Goal: Register for event/course

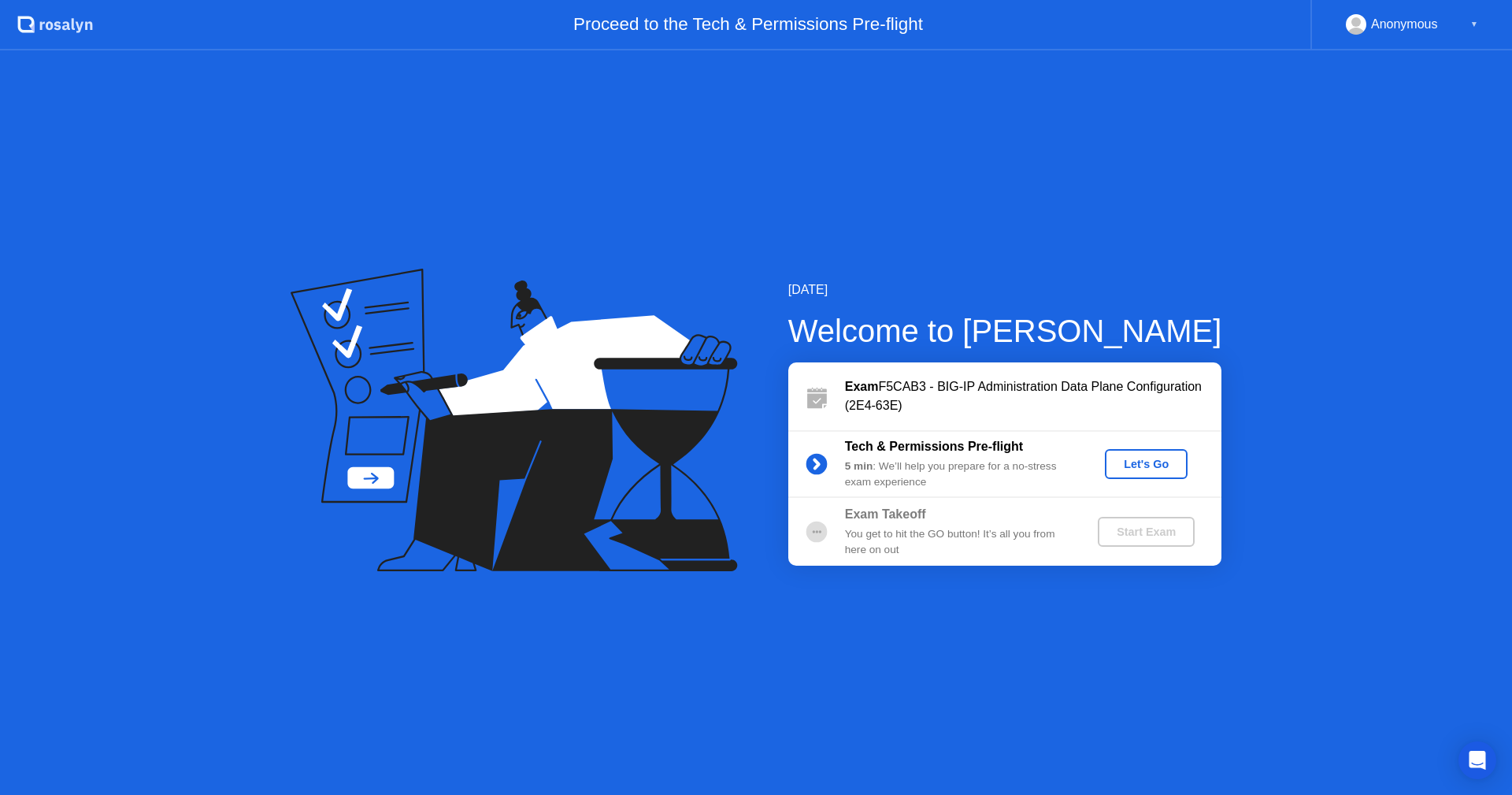
click at [1156, 460] on div "Let's Go" at bounding box center [1146, 464] width 70 height 13
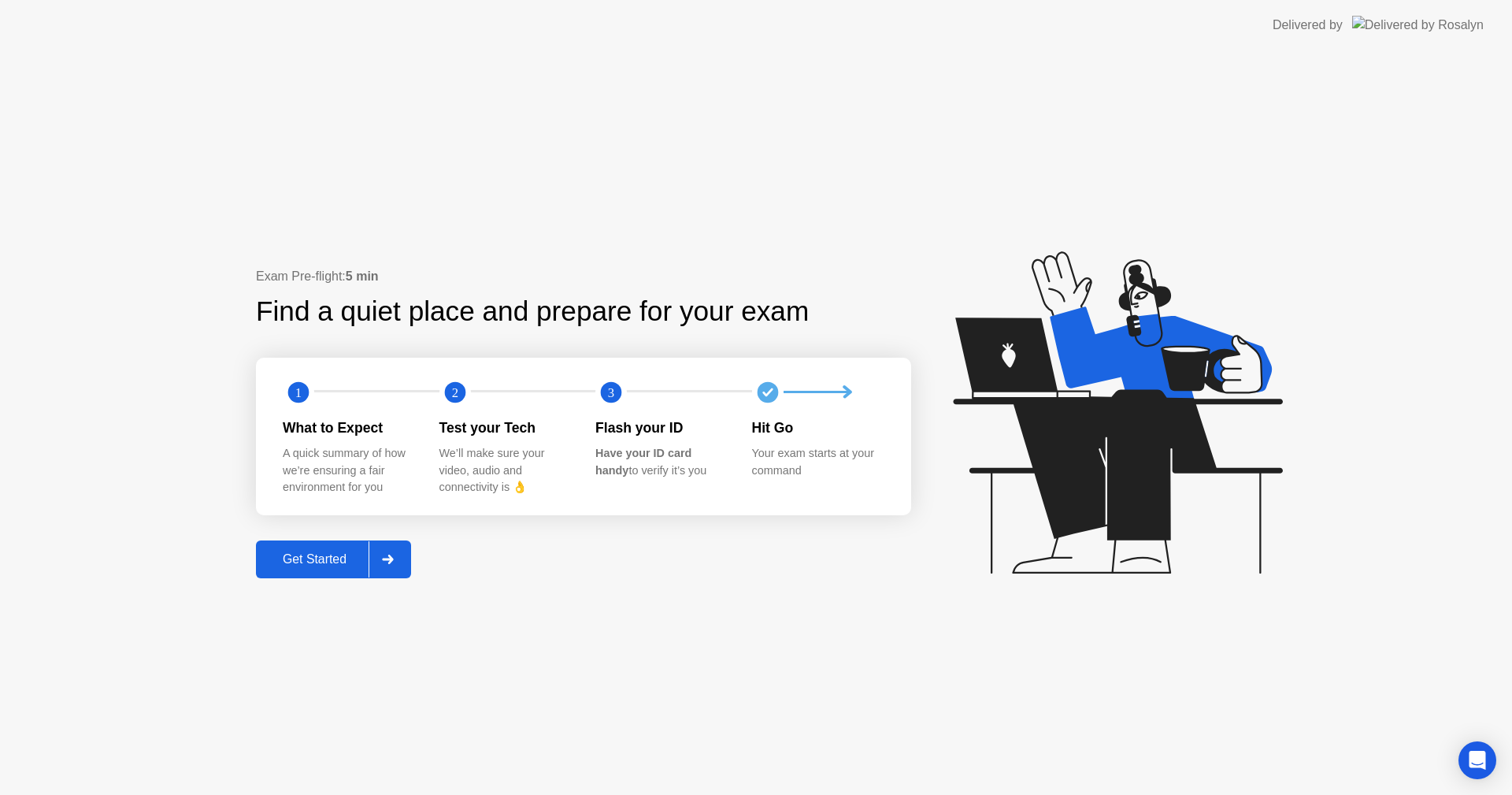
click at [331, 552] on div "Get Started" at bounding box center [315, 559] width 108 height 15
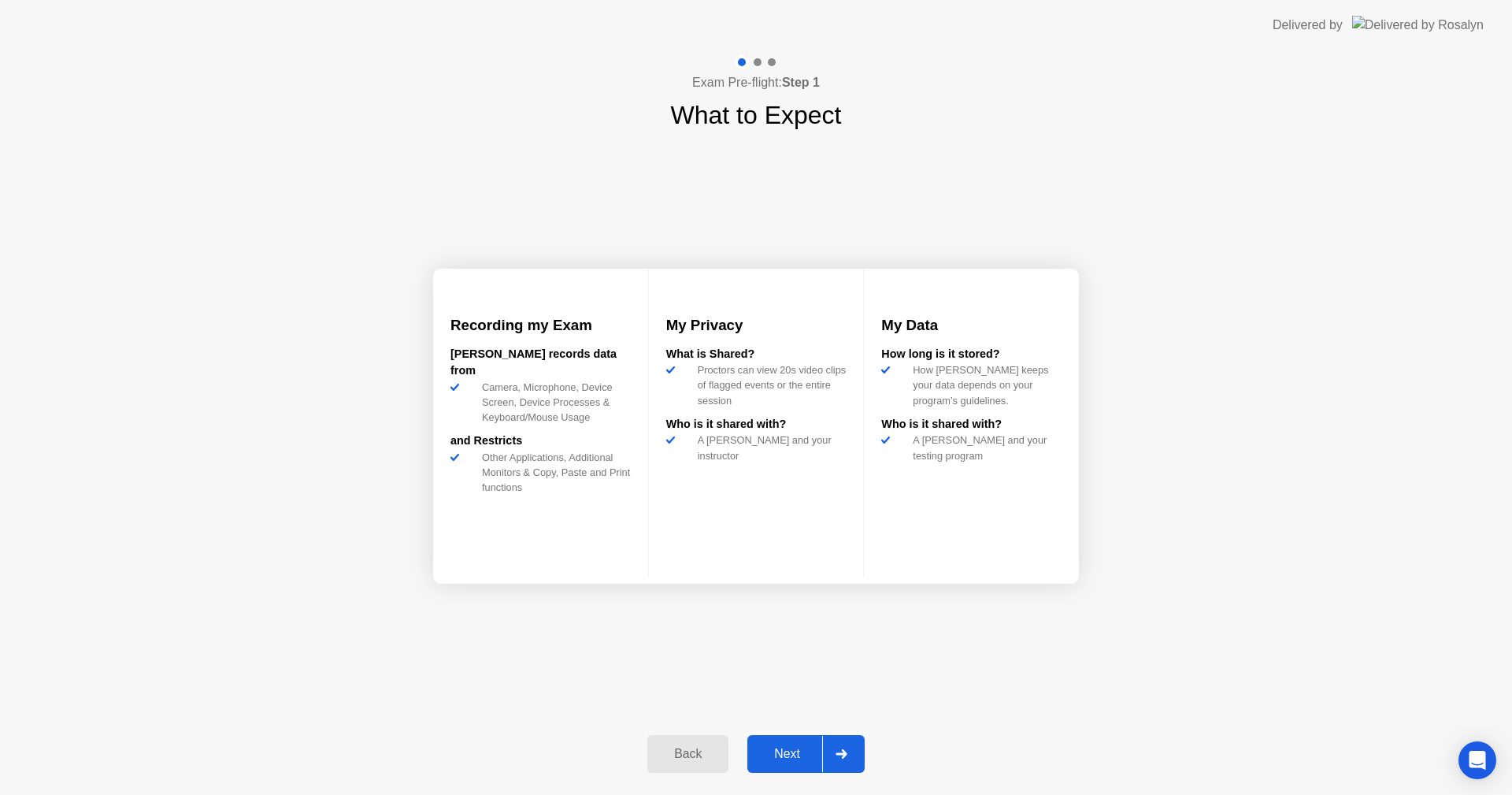
click at [789, 757] on div "Next" at bounding box center [787, 754] width 70 height 15
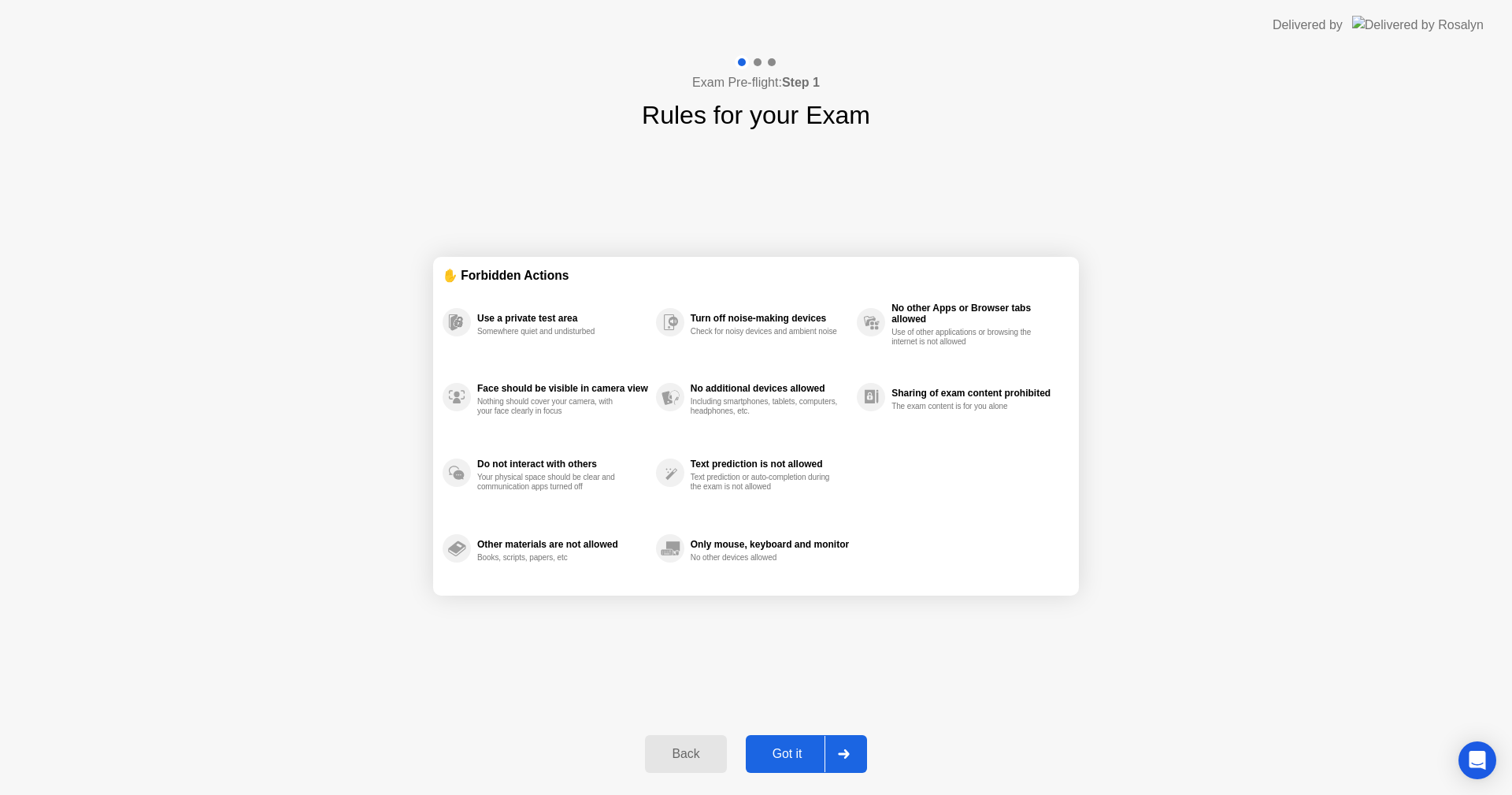
click at [800, 759] on div "Got it" at bounding box center [787, 754] width 74 height 15
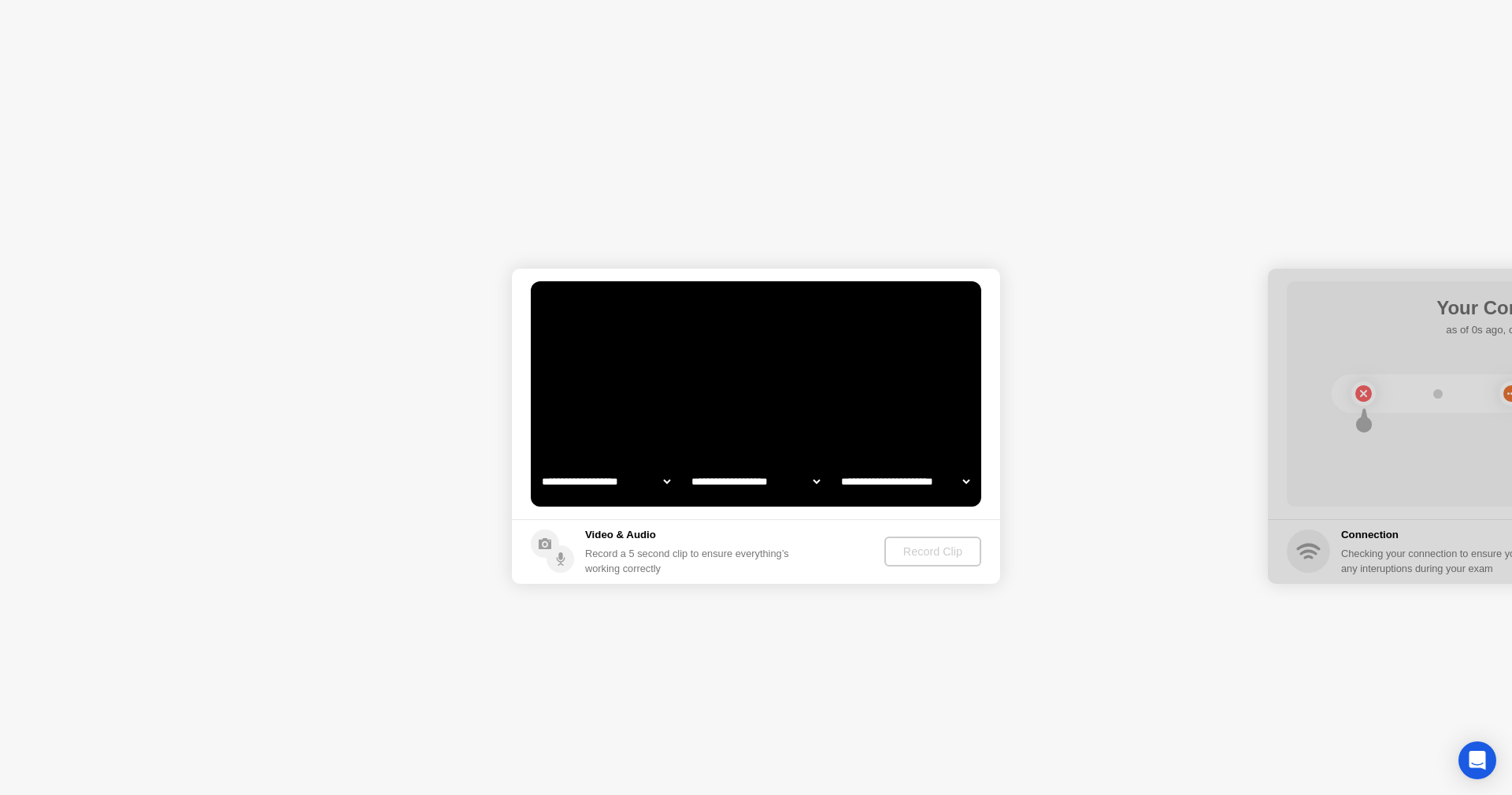
select select "**********"
select select "*******"
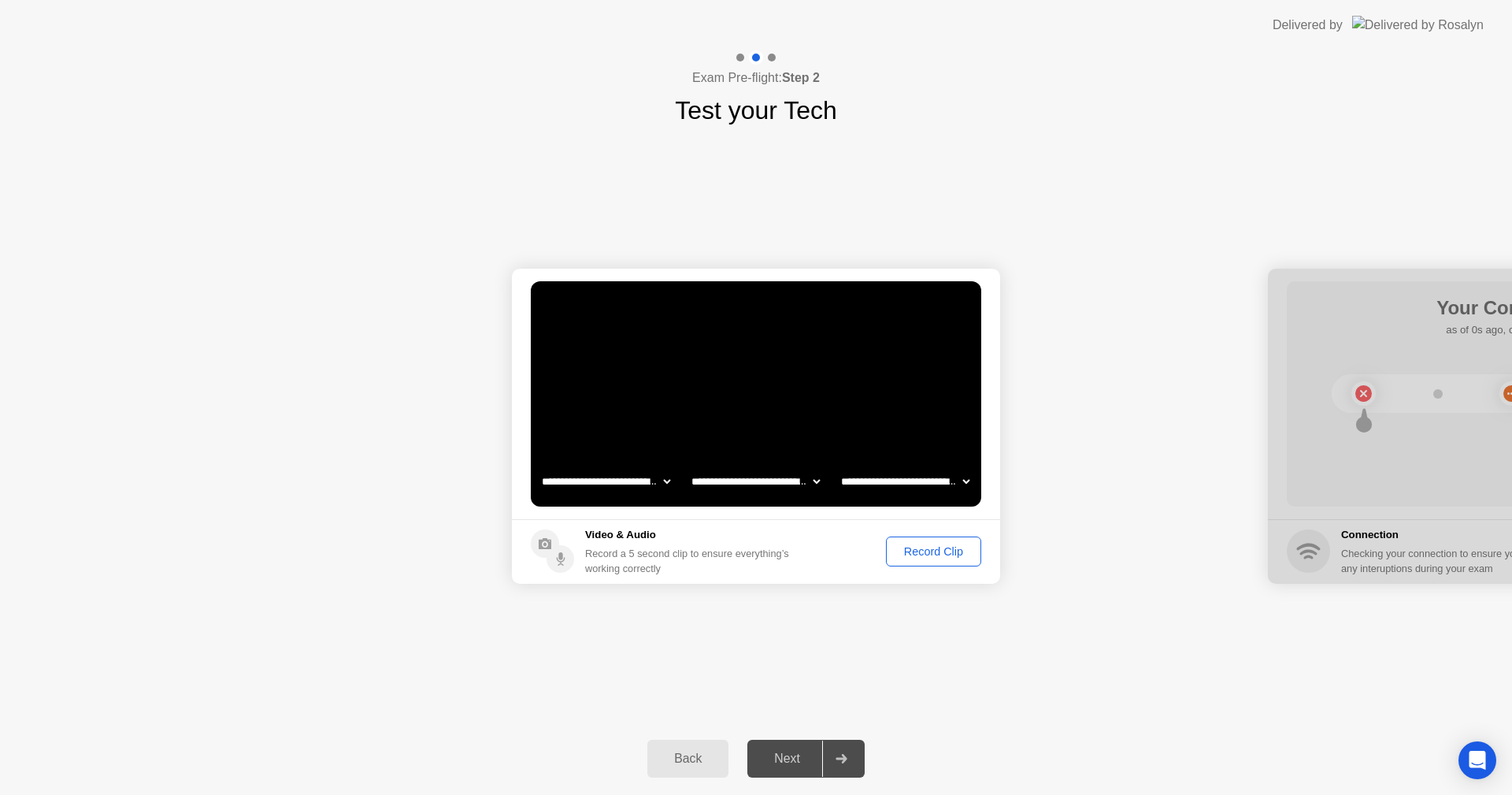
click at [930, 545] on div "Record Clip" at bounding box center [933, 551] width 85 height 13
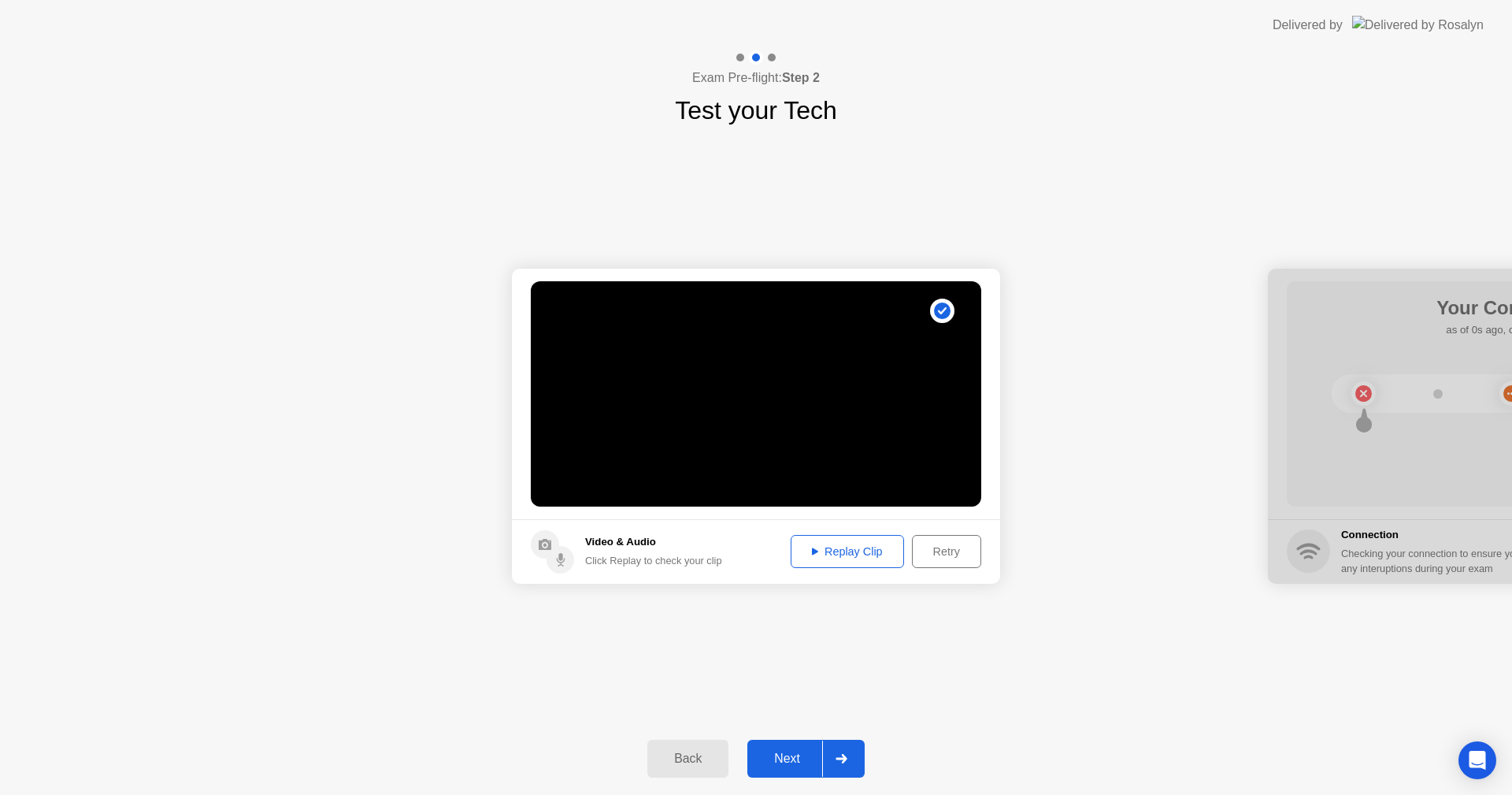
click at [852, 549] on div "Replay Clip" at bounding box center [847, 551] width 103 height 13
click at [803, 751] on div "Next" at bounding box center [787, 759] width 70 height 15
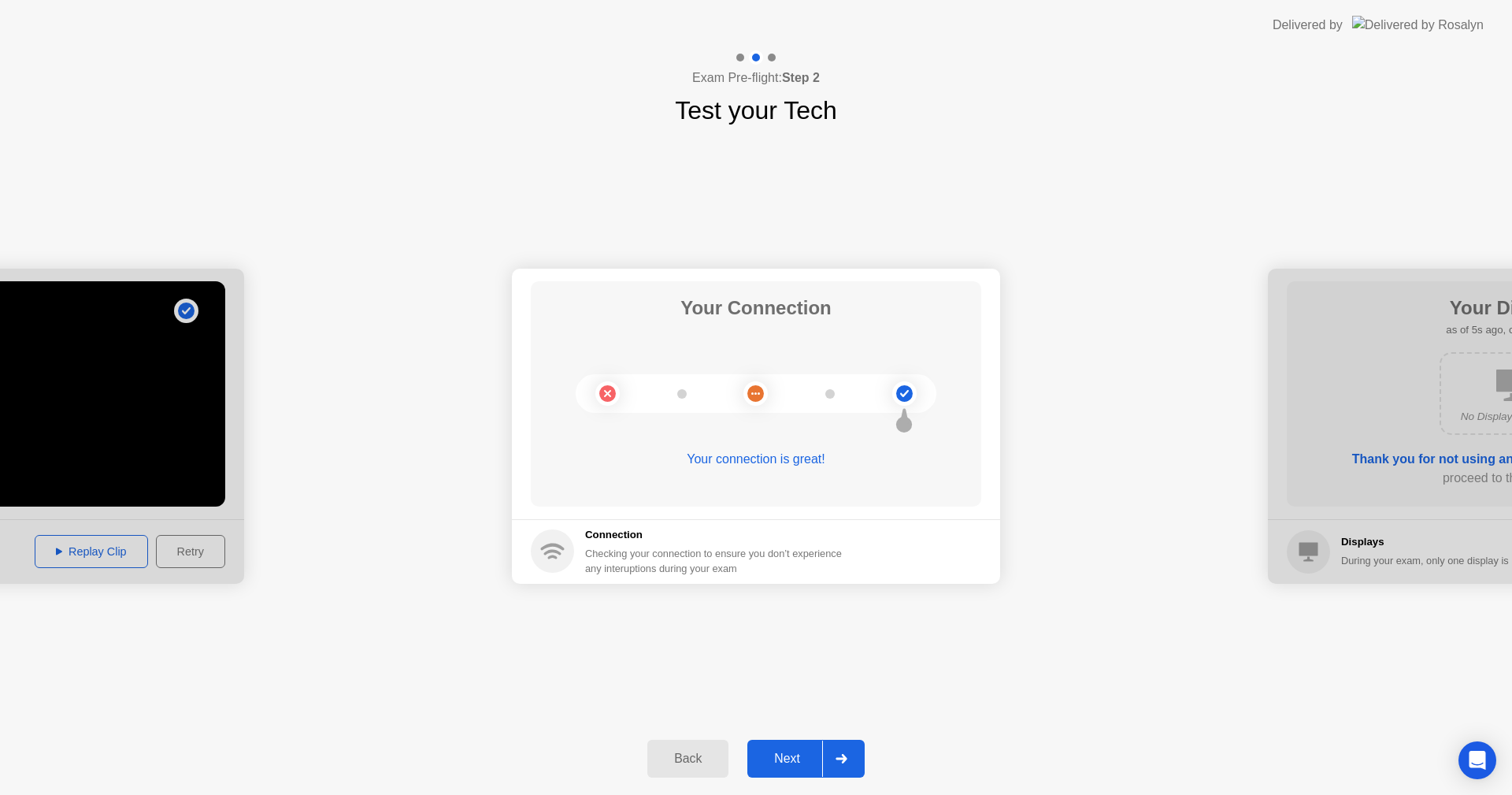
click at [792, 754] on div "Next" at bounding box center [787, 759] width 70 height 15
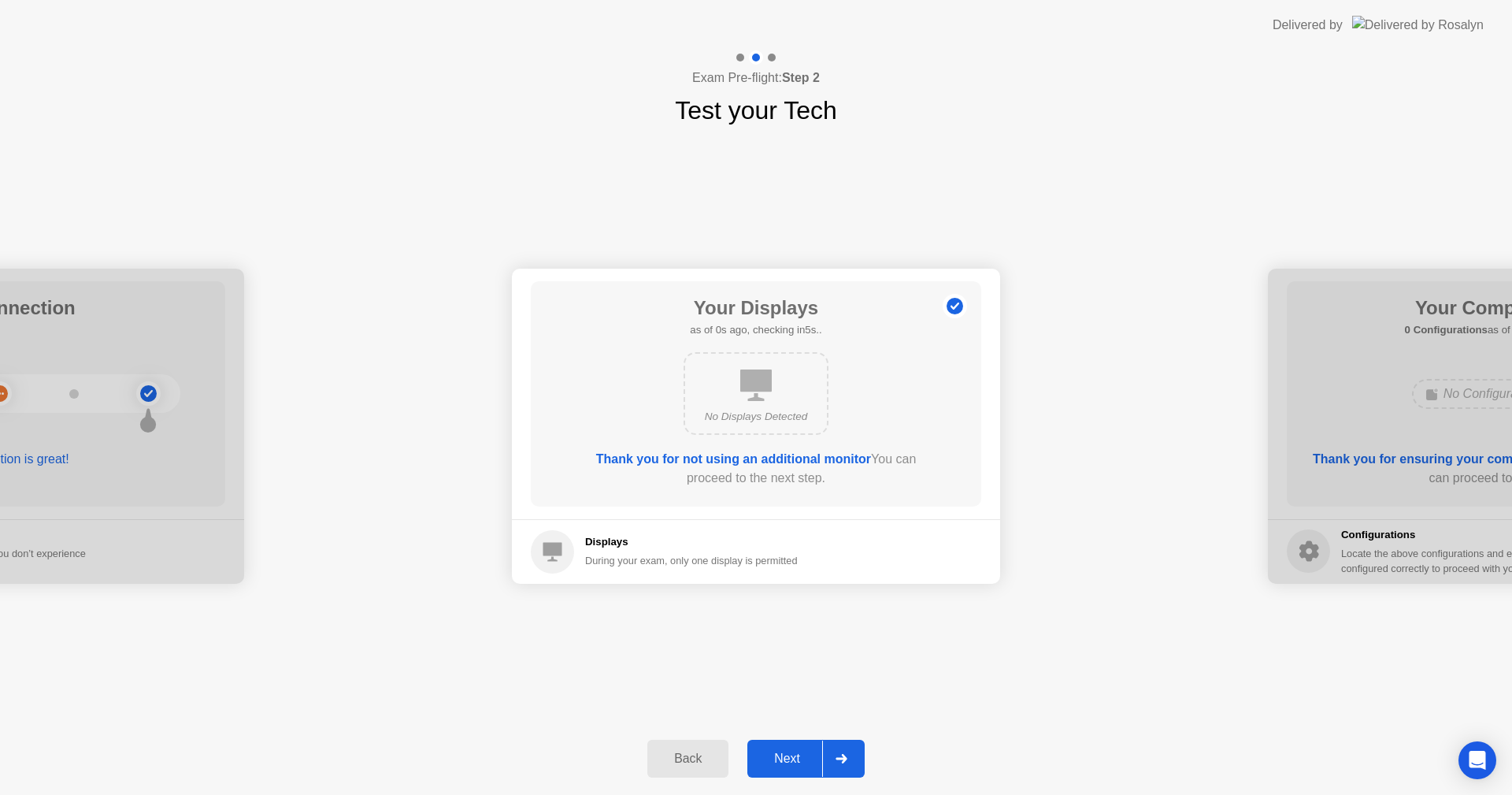
click at [796, 756] on div "Next" at bounding box center [787, 759] width 70 height 15
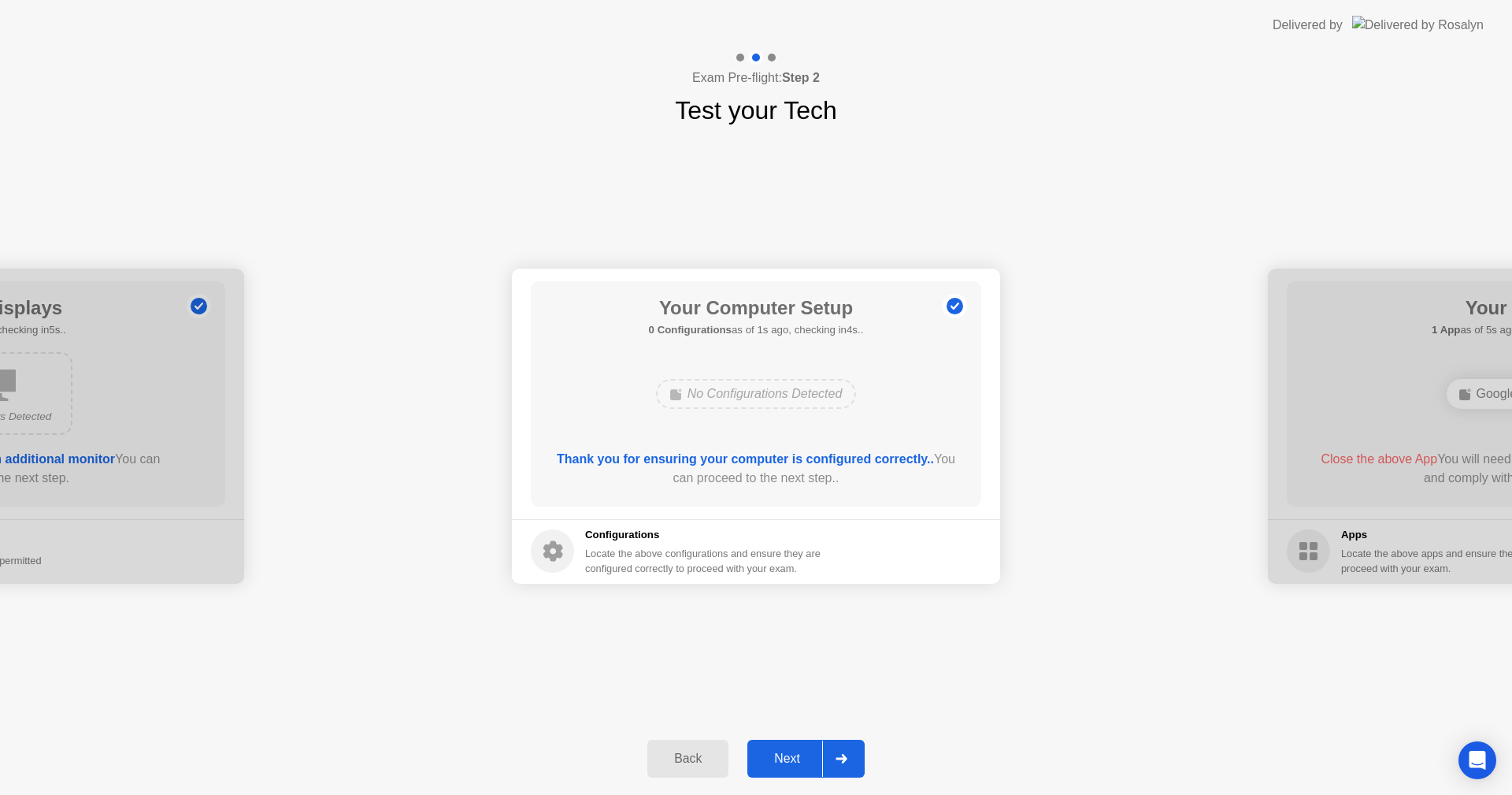
click at [782, 754] on div "Next" at bounding box center [787, 759] width 70 height 15
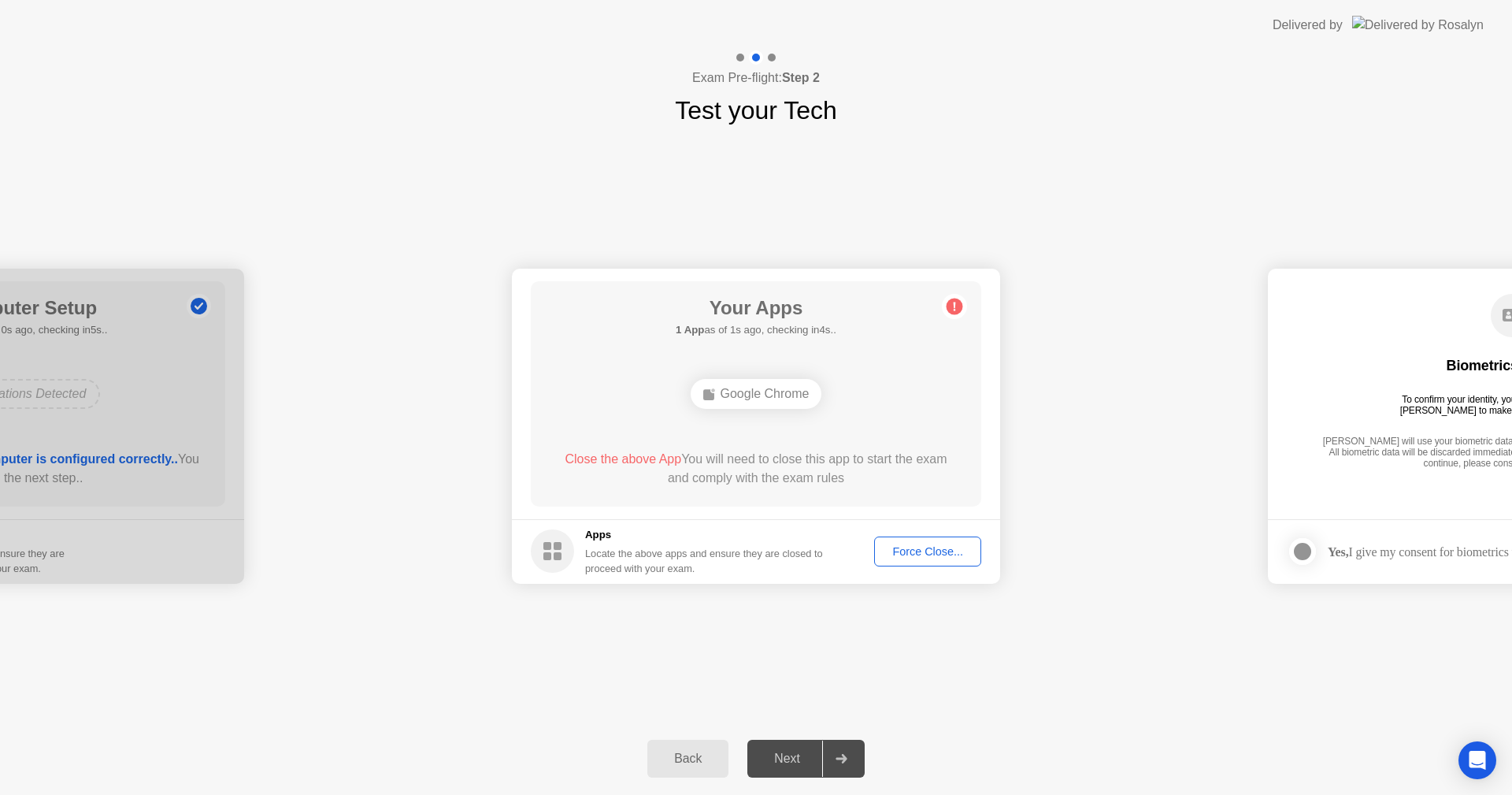
click at [412, 707] on div "**********" at bounding box center [756, 426] width 1512 height 593
click at [1129, 685] on div "**********" at bounding box center [756, 426] width 1512 height 593
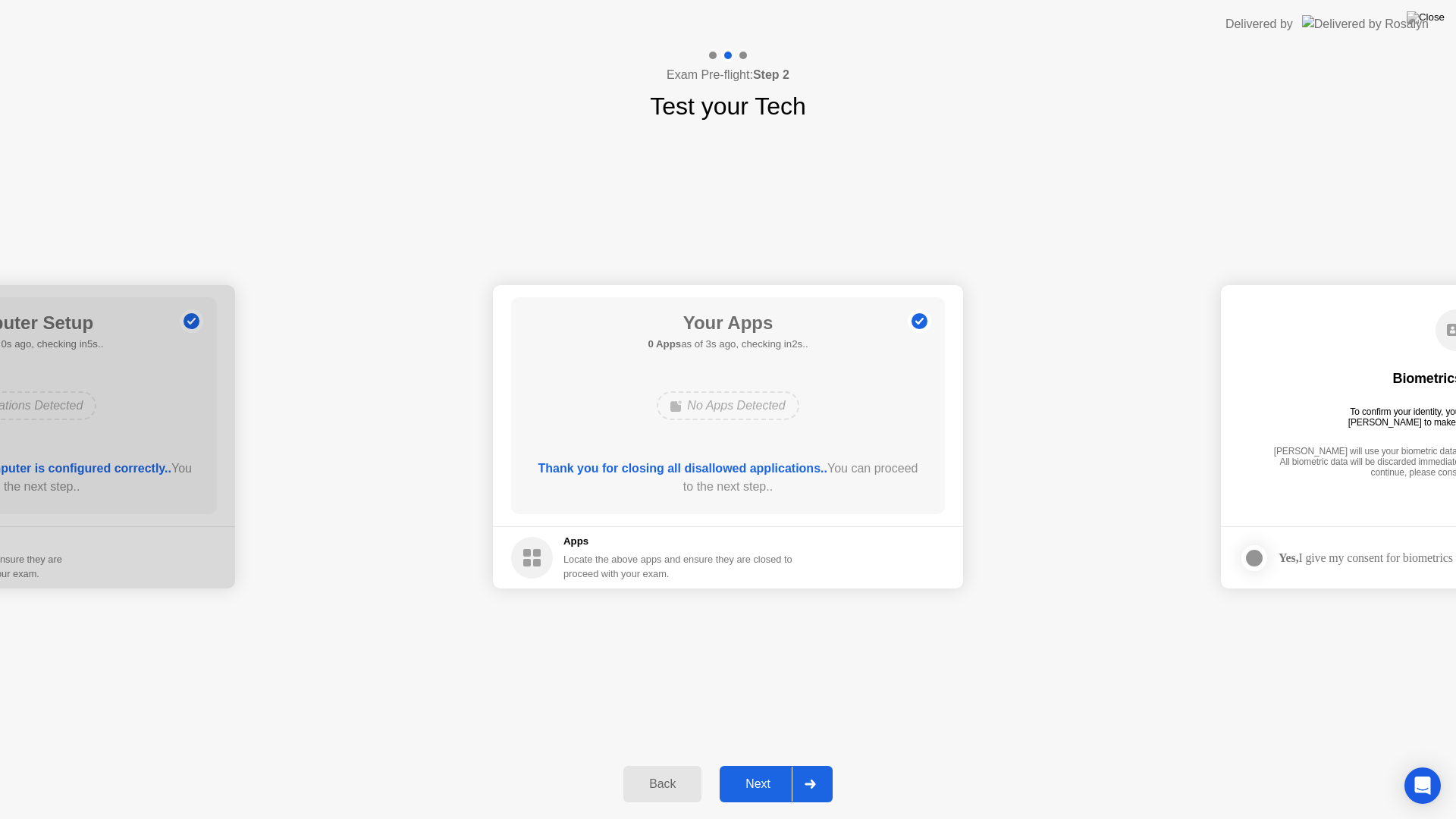
click at [751, 765] on div "Next" at bounding box center [758, 784] width 67 height 14
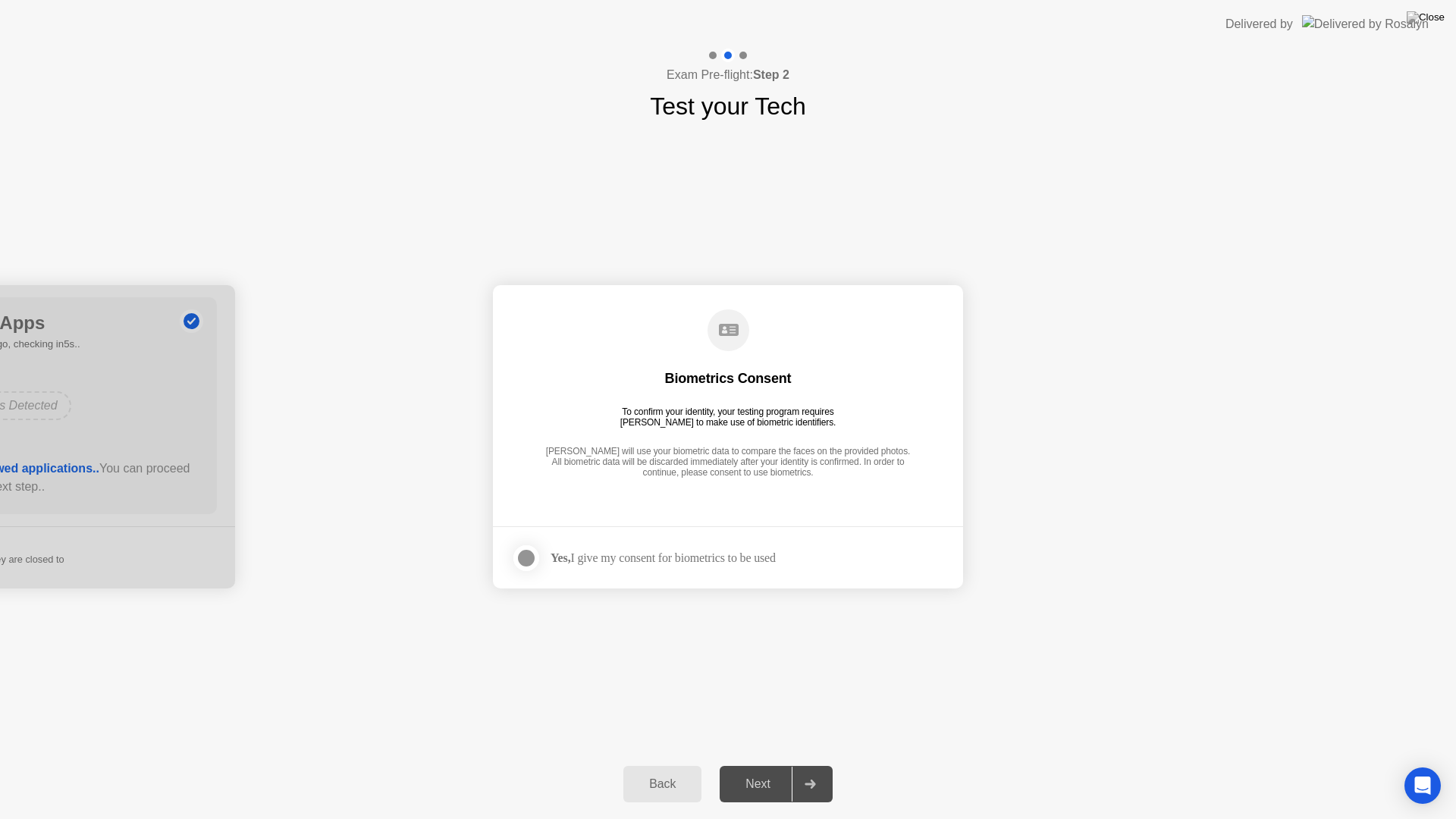
click at [526, 566] on div at bounding box center [526, 558] width 18 height 18
click at [753, 765] on div "Next" at bounding box center [758, 784] width 67 height 14
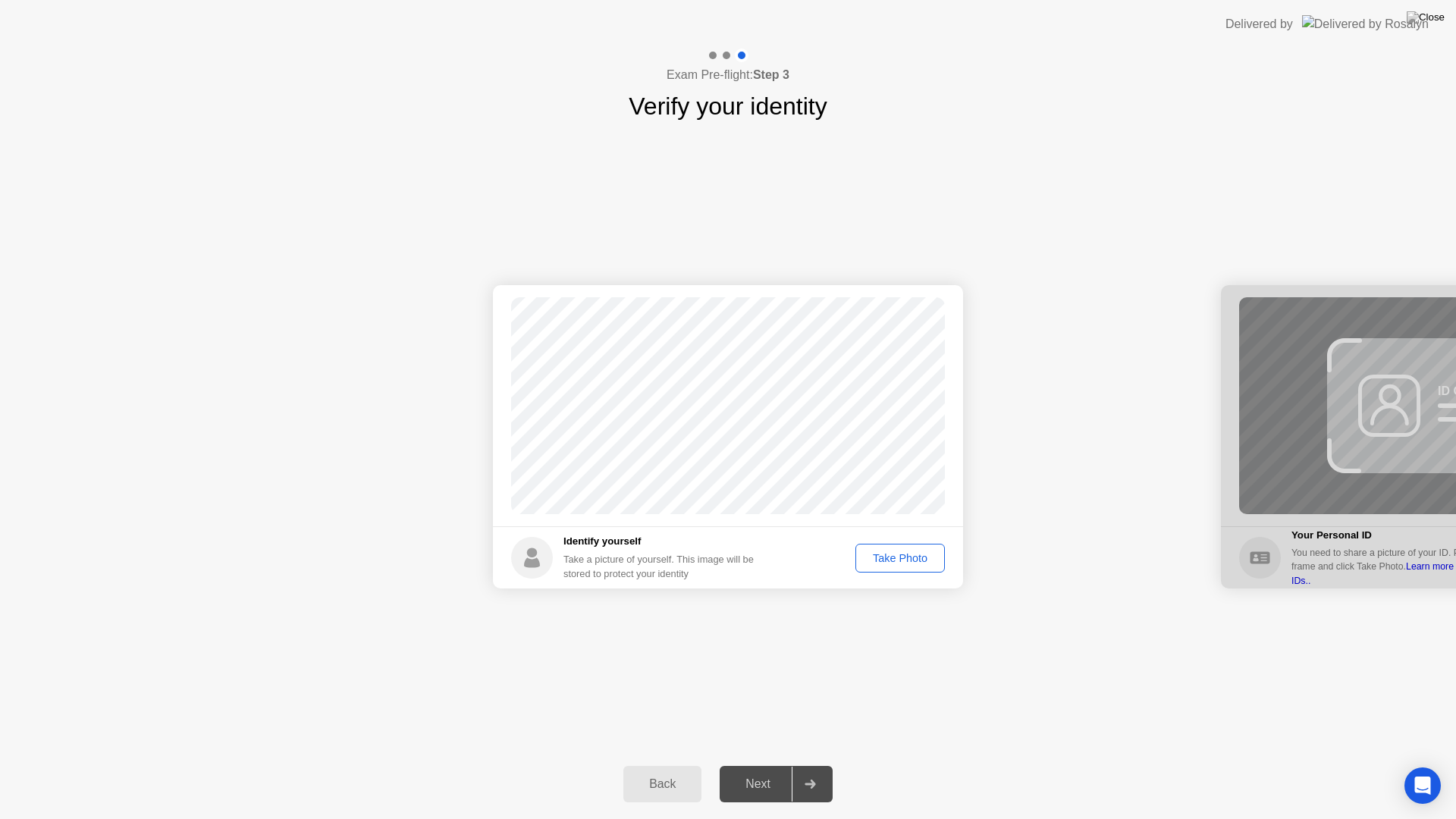
click at [899, 556] on div "Take Photo" at bounding box center [901, 558] width 79 height 12
click at [767, 765] on div "Next" at bounding box center [758, 784] width 67 height 14
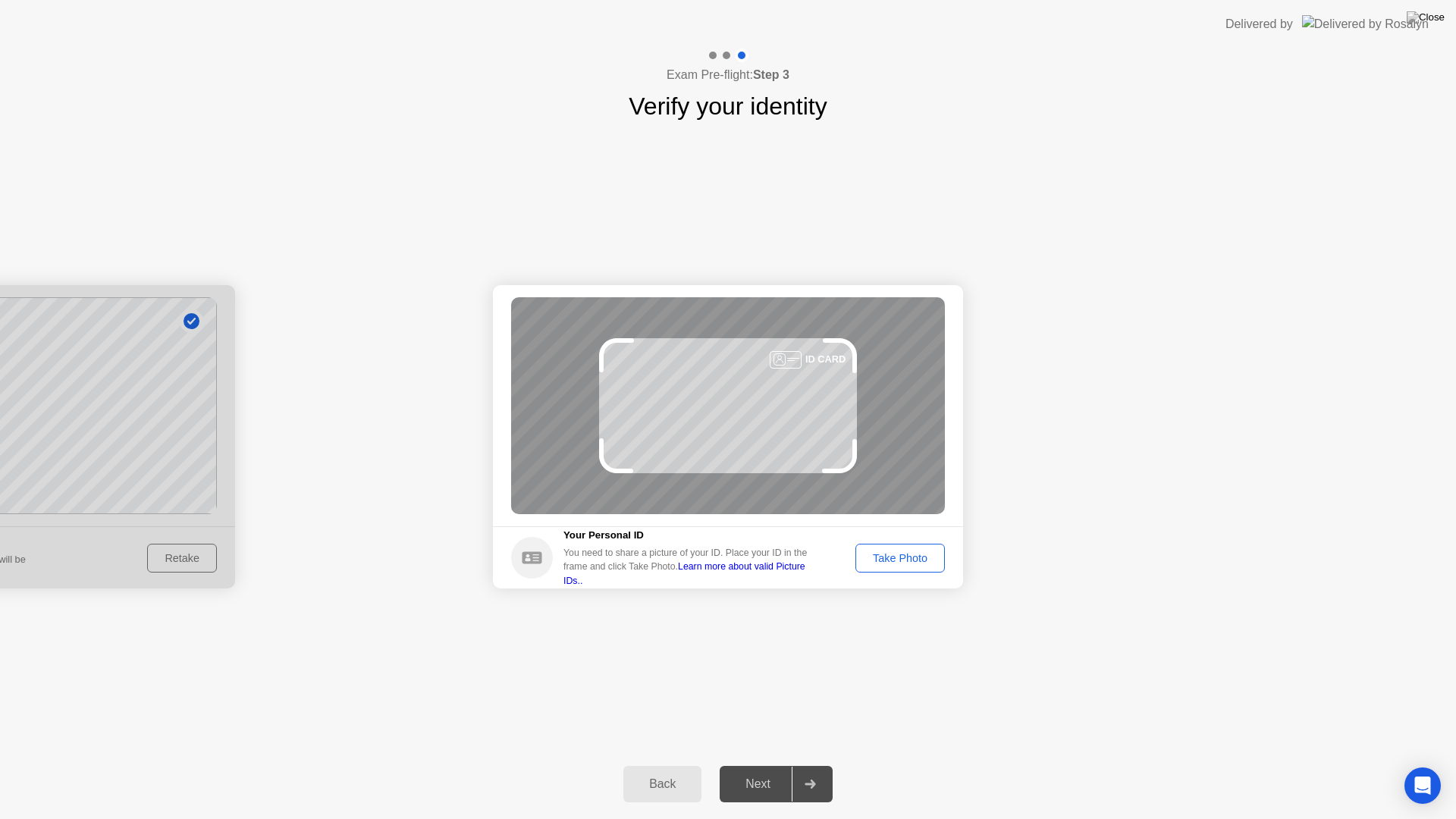
click at [907, 562] on div "Take Photo" at bounding box center [901, 558] width 79 height 12
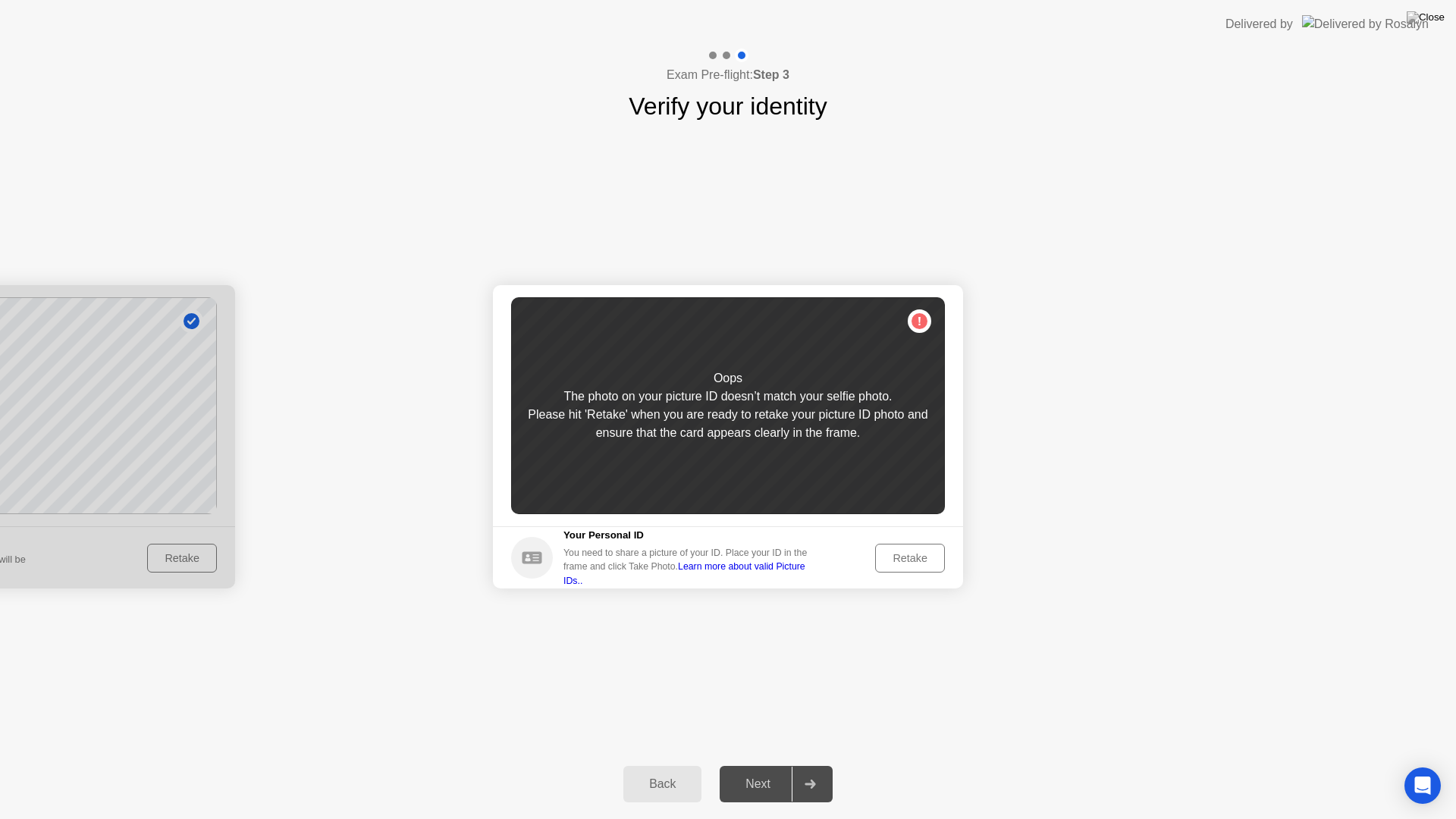
click at [904, 552] on div "Retake" at bounding box center [910, 558] width 60 height 12
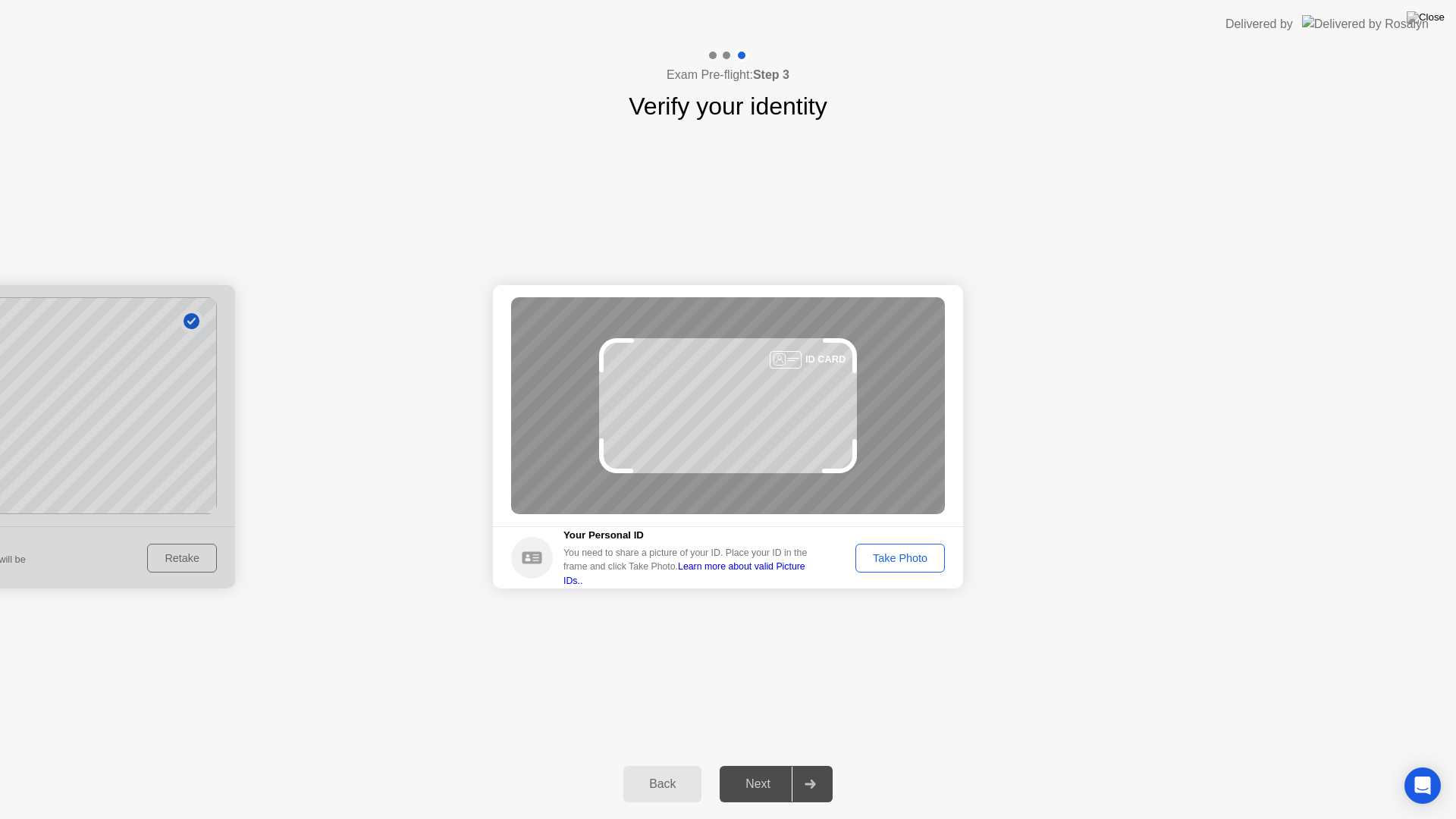
click at [901, 555] on div "Take Photo" at bounding box center [901, 558] width 79 height 12
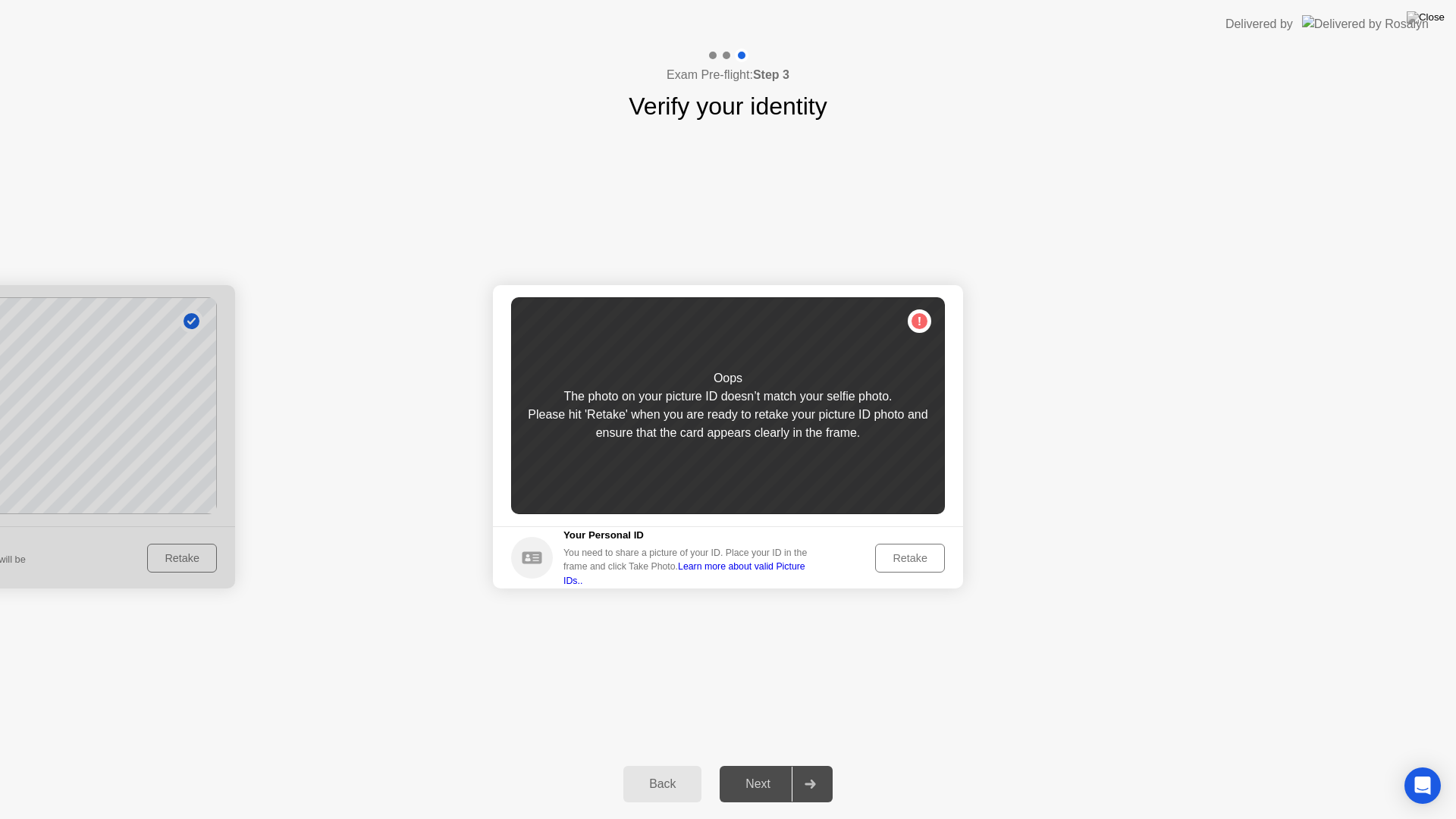
click at [898, 556] on div "Retake" at bounding box center [910, 558] width 60 height 12
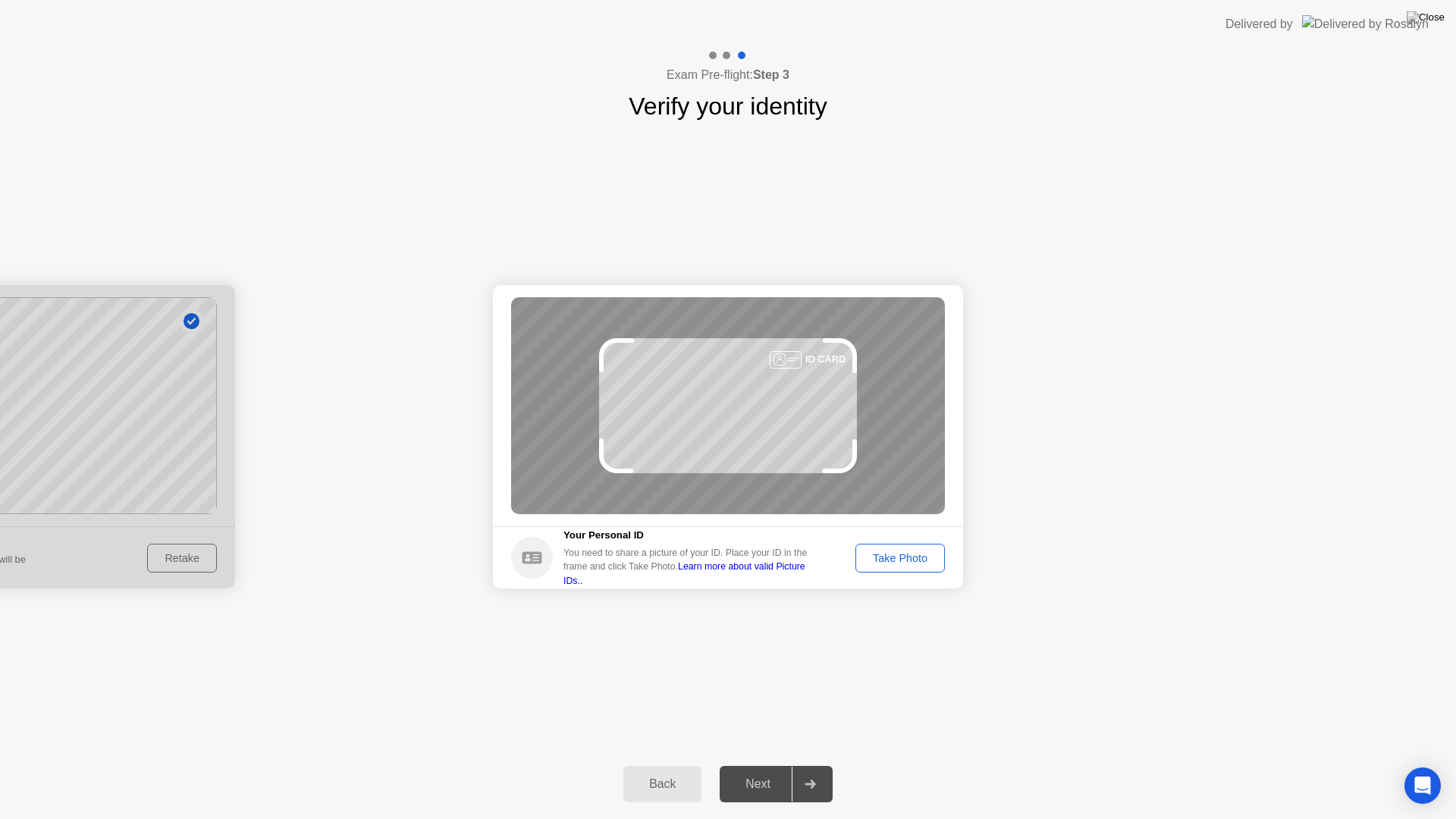
click at [901, 552] on div "Take Photo" at bounding box center [901, 558] width 79 height 12
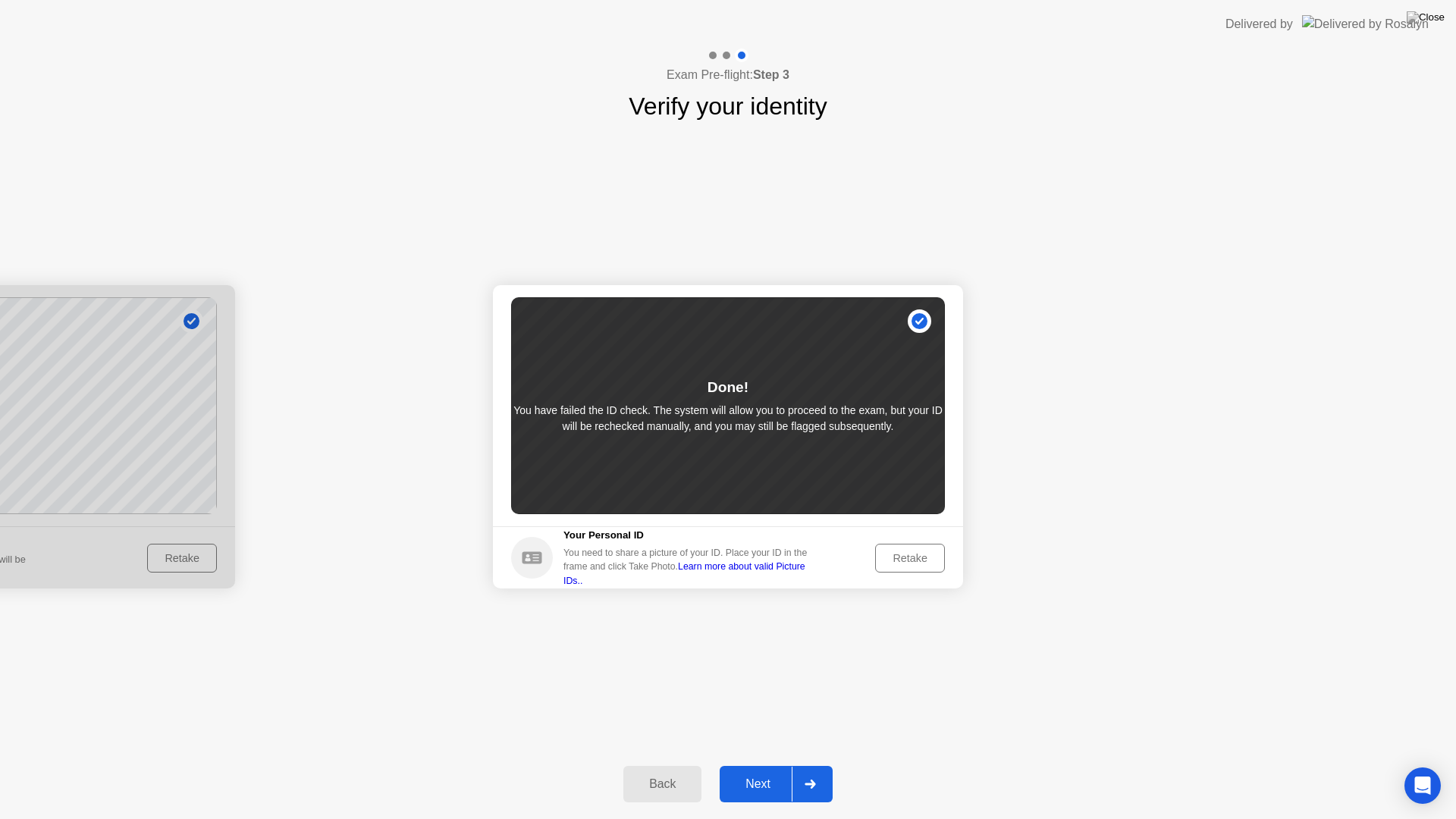
click at [760, 765] on div "Next" at bounding box center [758, 784] width 67 height 14
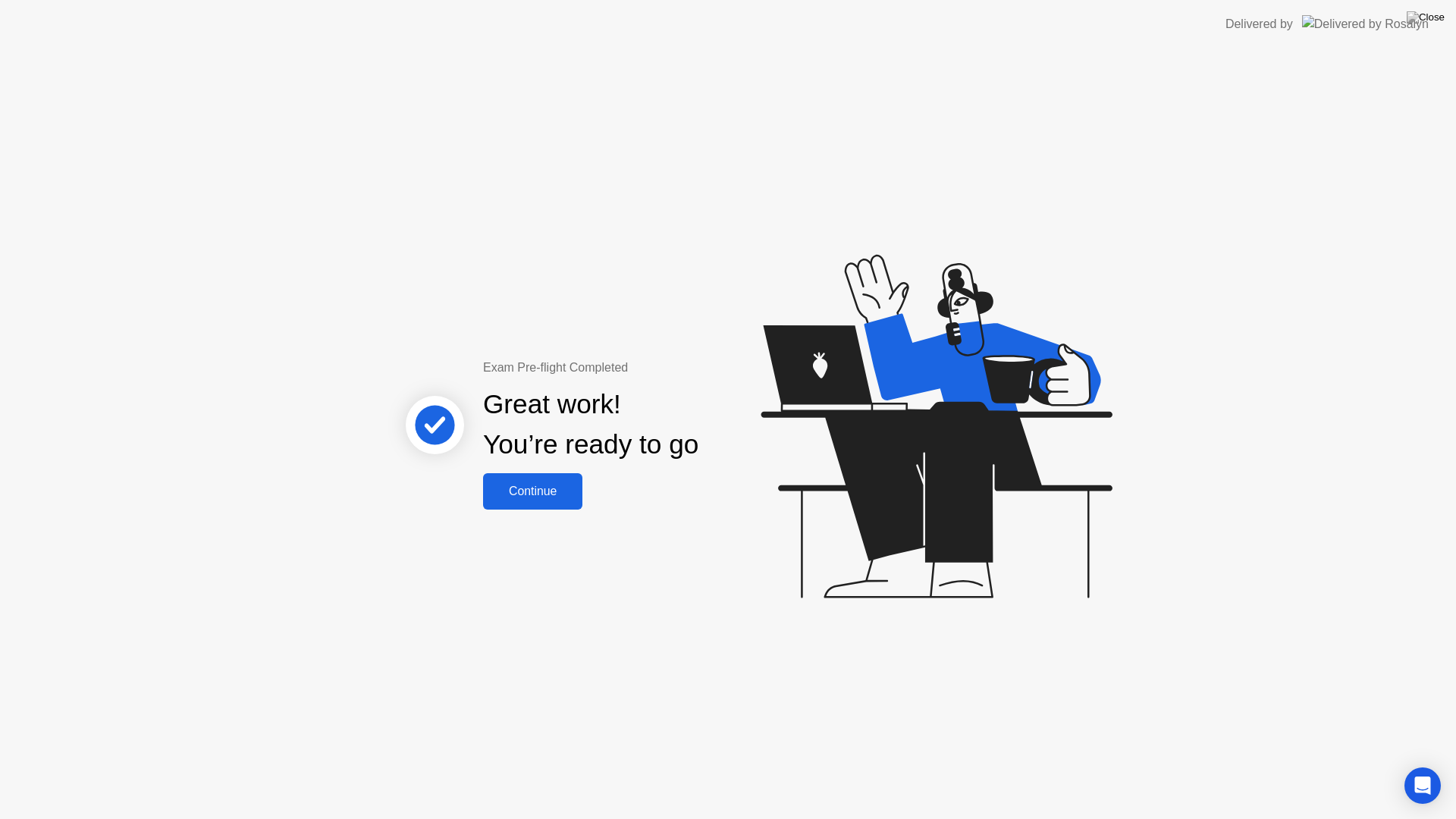
click at [549, 498] on div "Continue" at bounding box center [533, 491] width 90 height 14
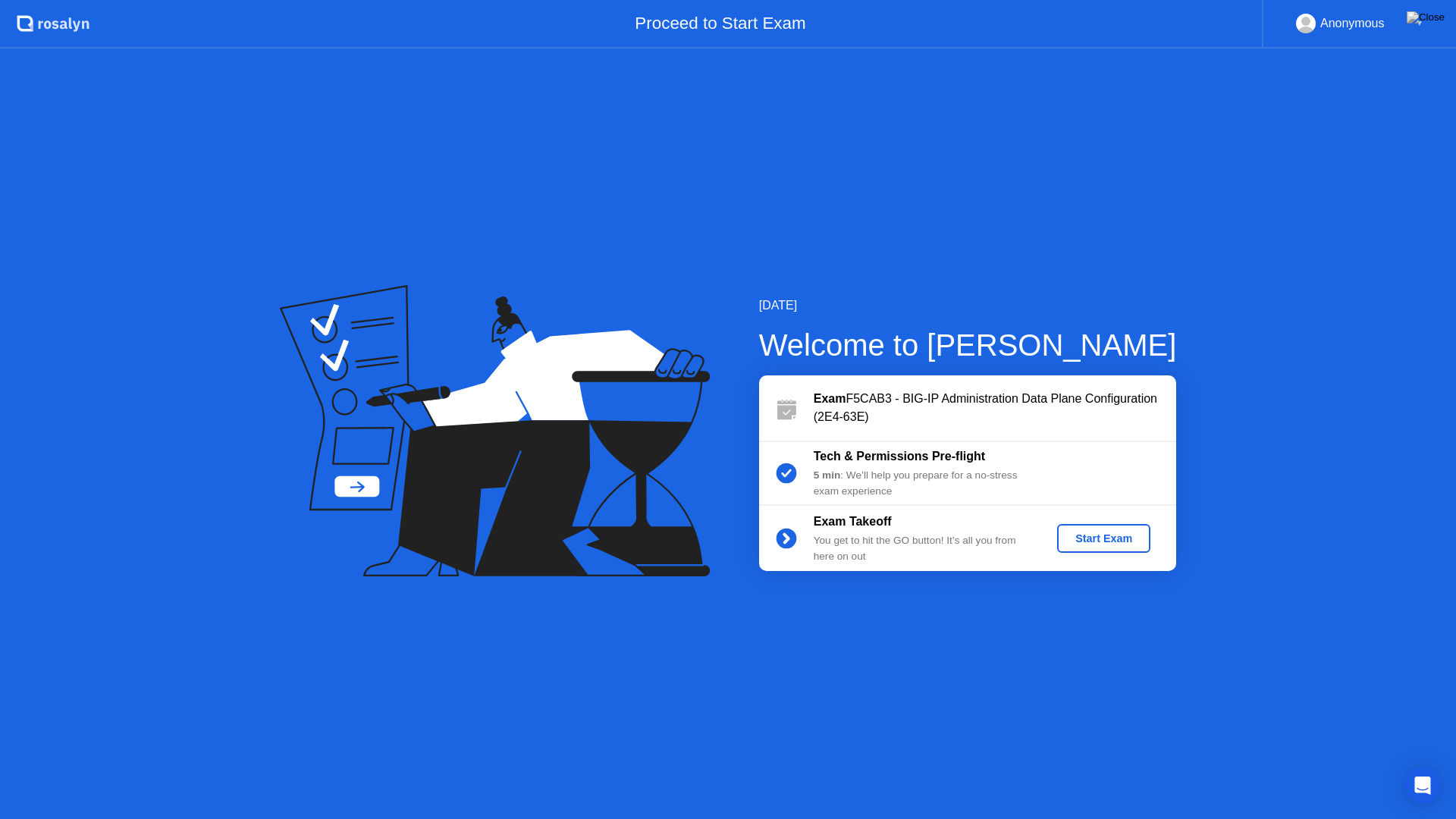
click at [1117, 529] on button "Start Exam" at bounding box center [1104, 538] width 93 height 29
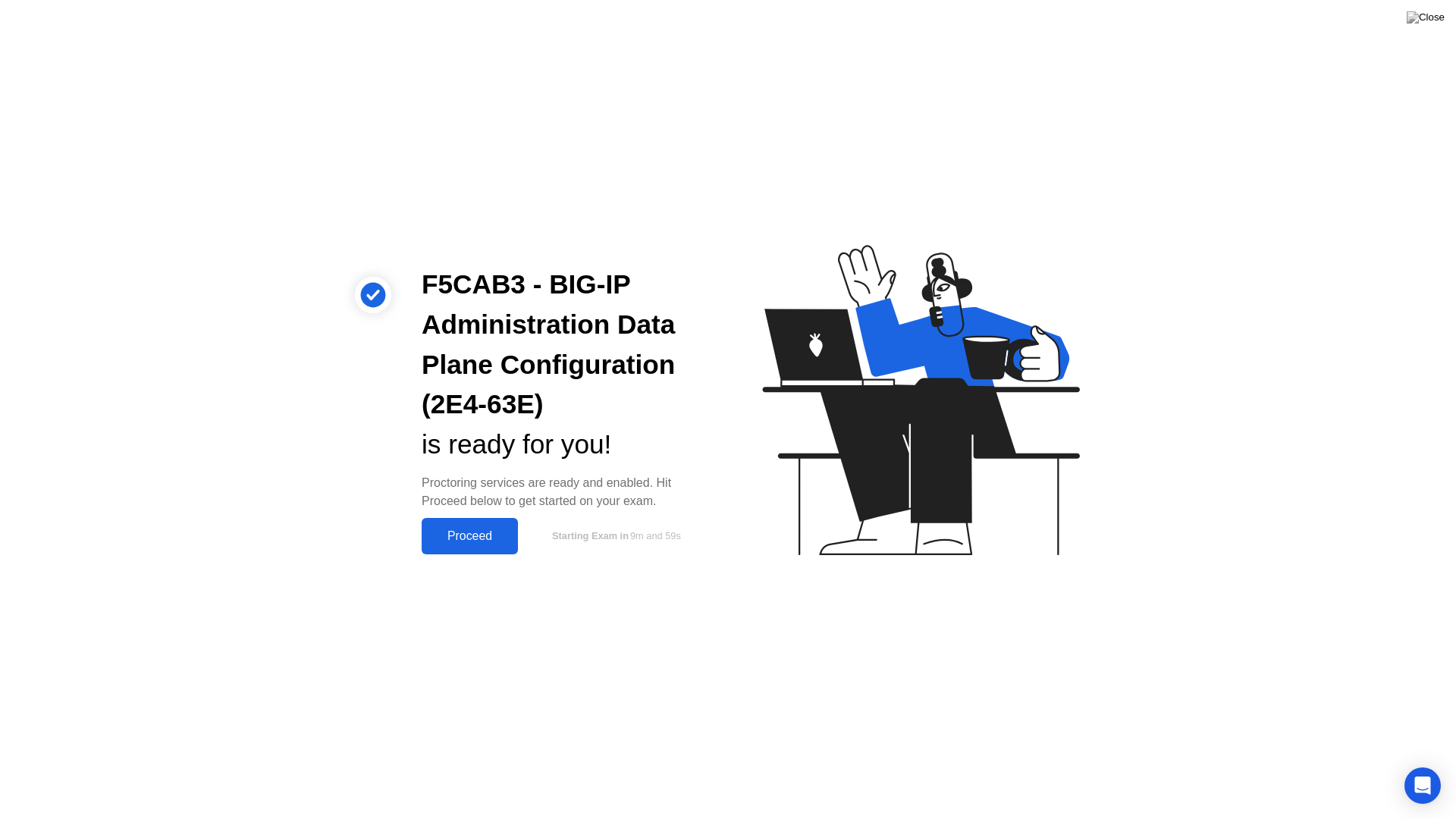
click at [467, 526] on button "Proceed" at bounding box center [470, 536] width 96 height 37
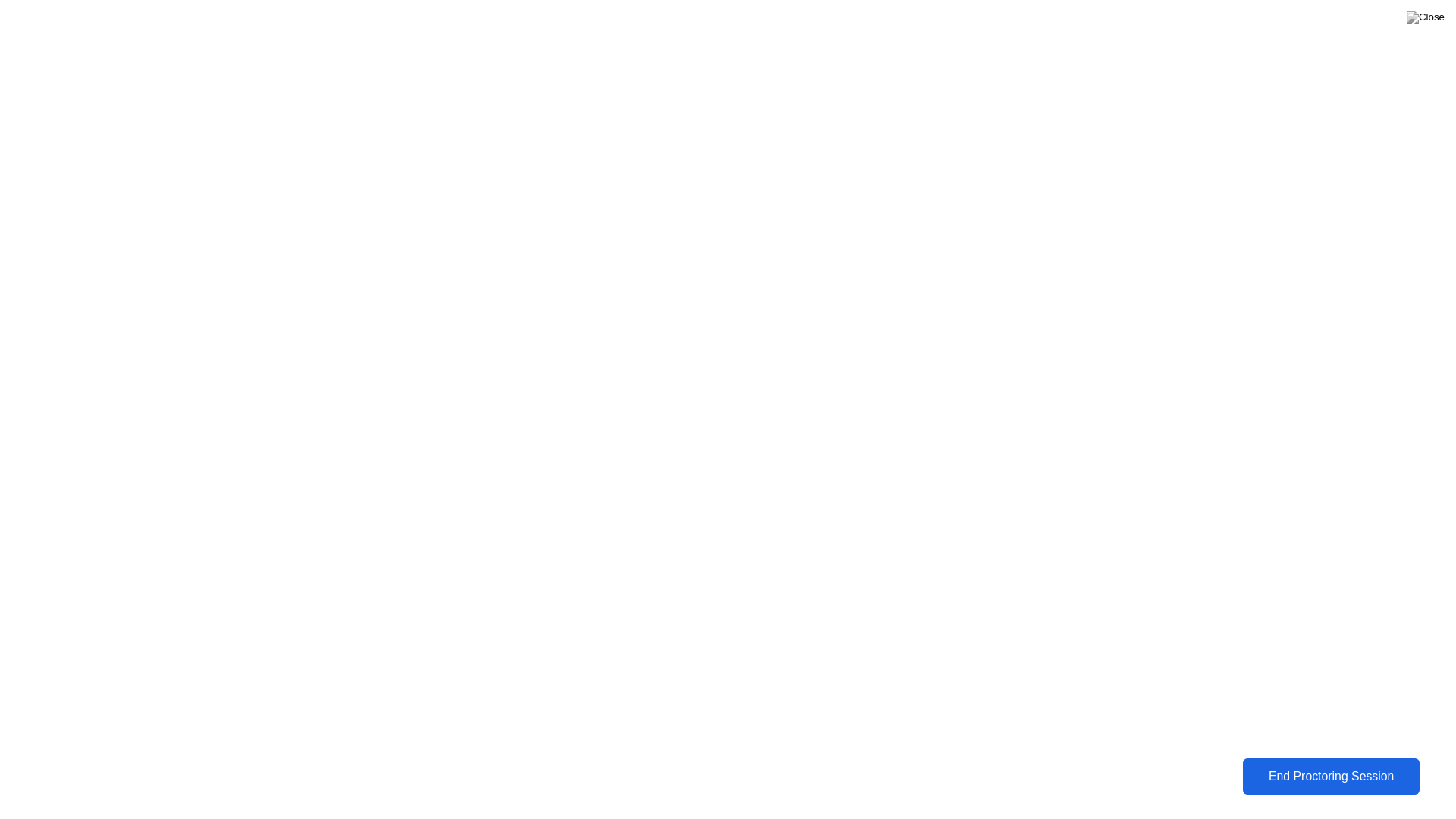
click at [1355, 765] on div "End Proctoring Session" at bounding box center [1331, 777] width 168 height 14
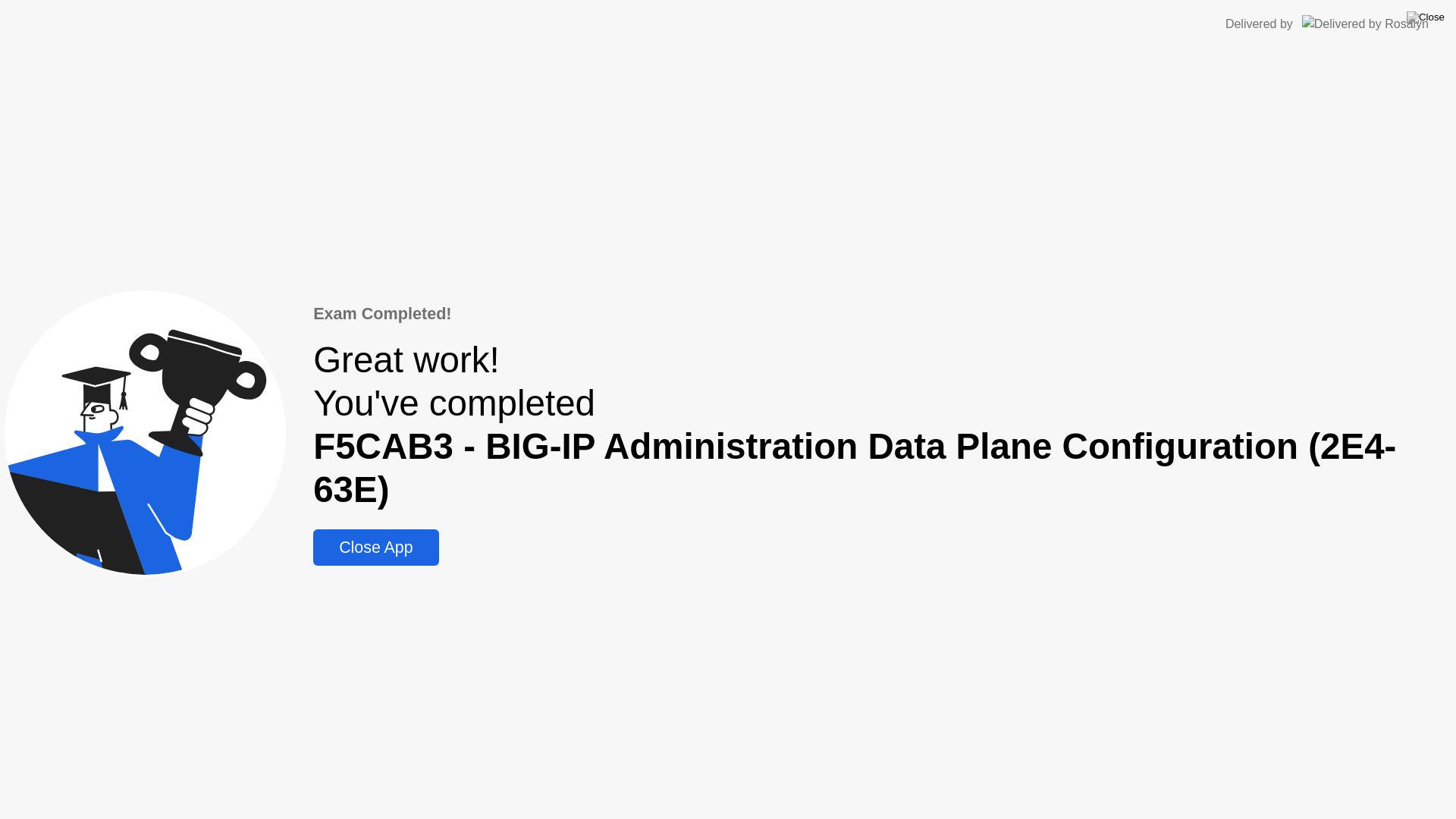
click at [392, 545] on div "Close App" at bounding box center [376, 548] width 116 height 19
